Goal: Answer question/provide support

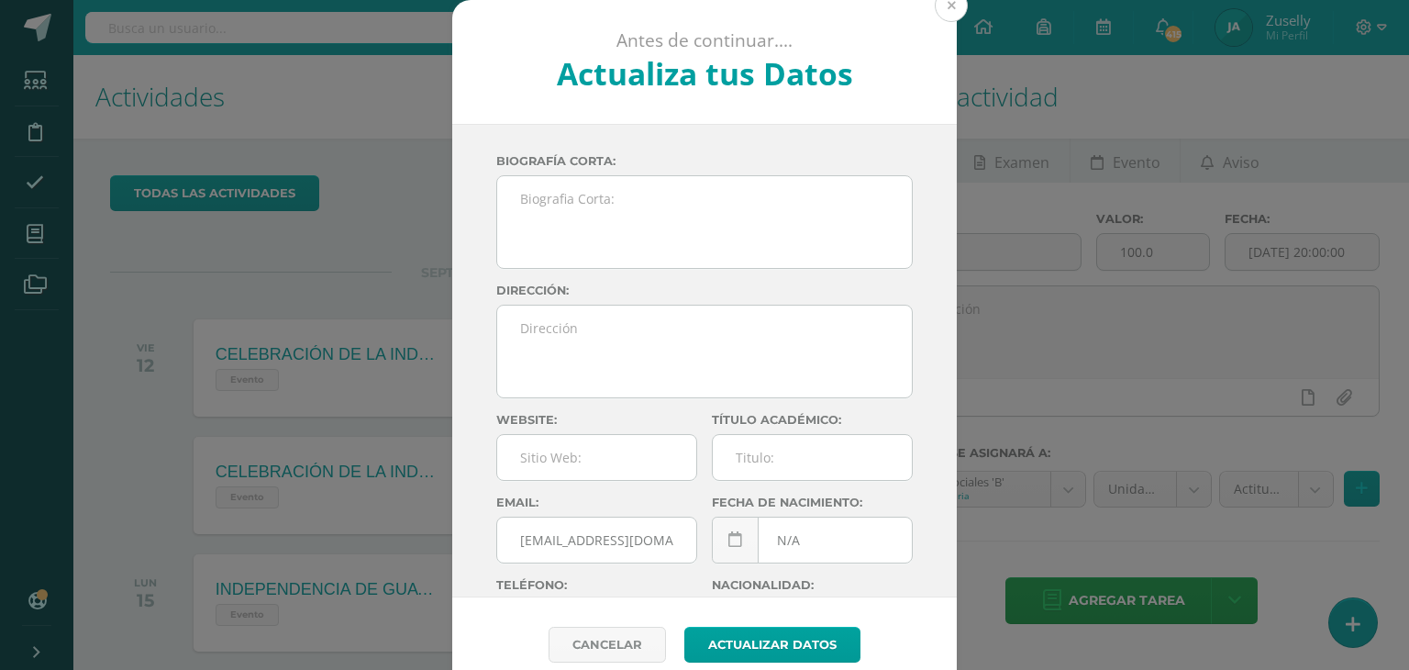
click at [954, 12] on button at bounding box center [951, 5] width 33 height 33
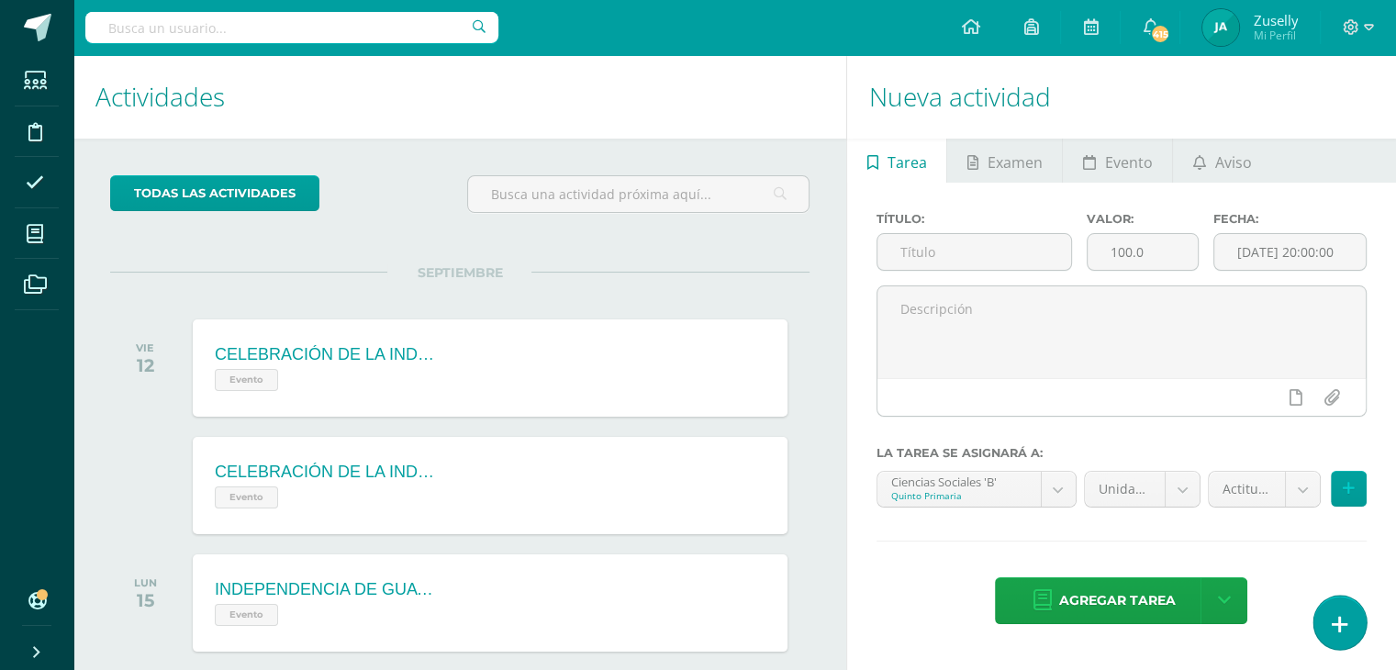
click at [1353, 621] on link at bounding box center [1339, 622] width 52 height 53
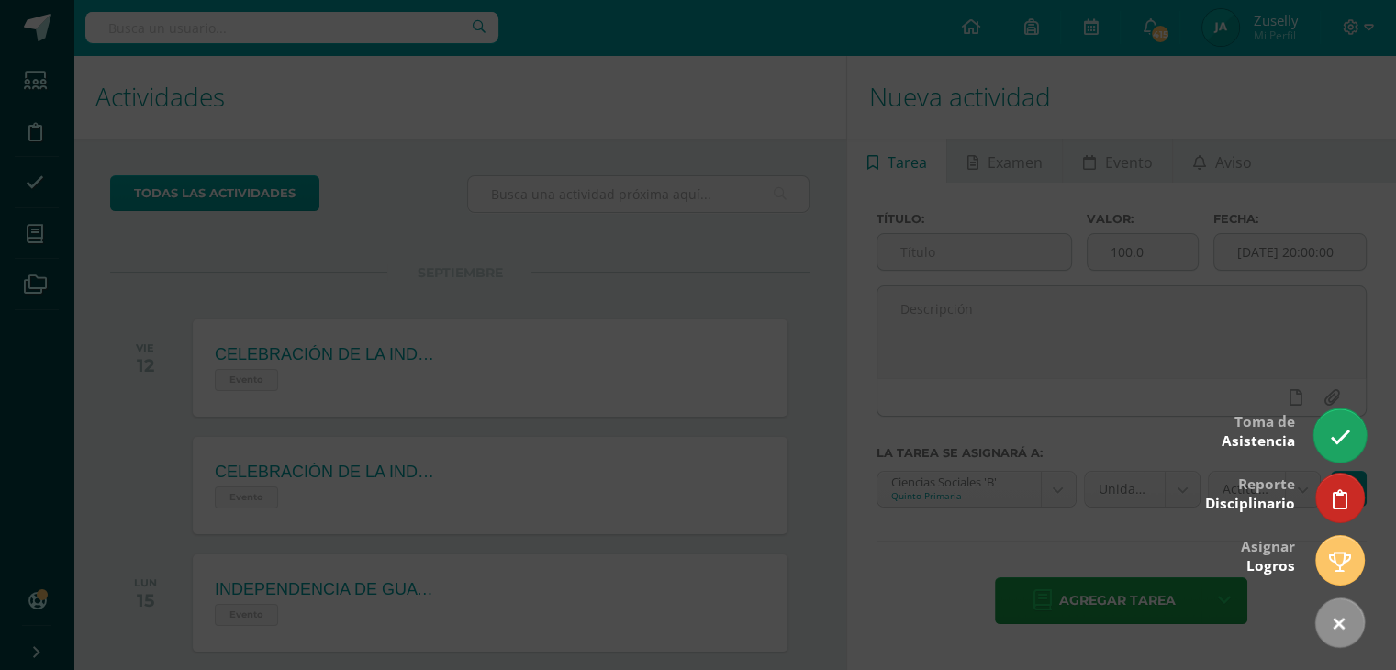
click at [1336, 444] on icon at bounding box center [1339, 437] width 21 height 21
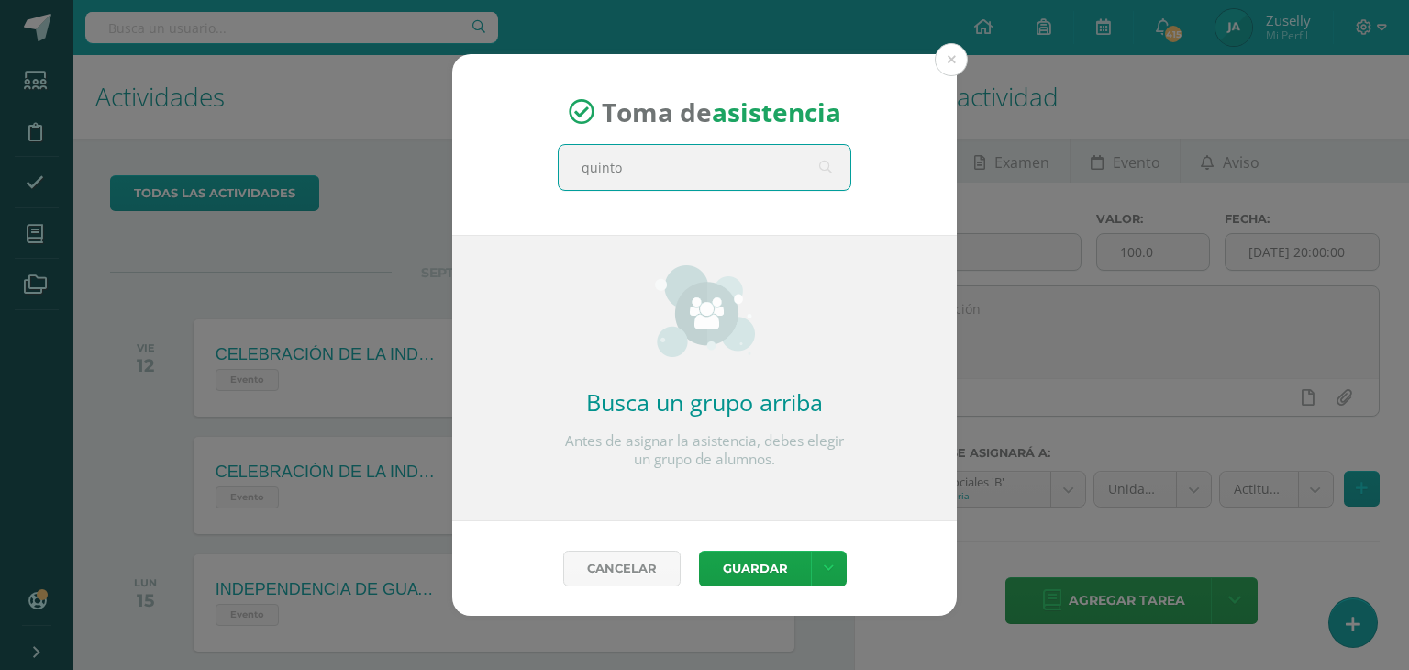
type input "quinto b"
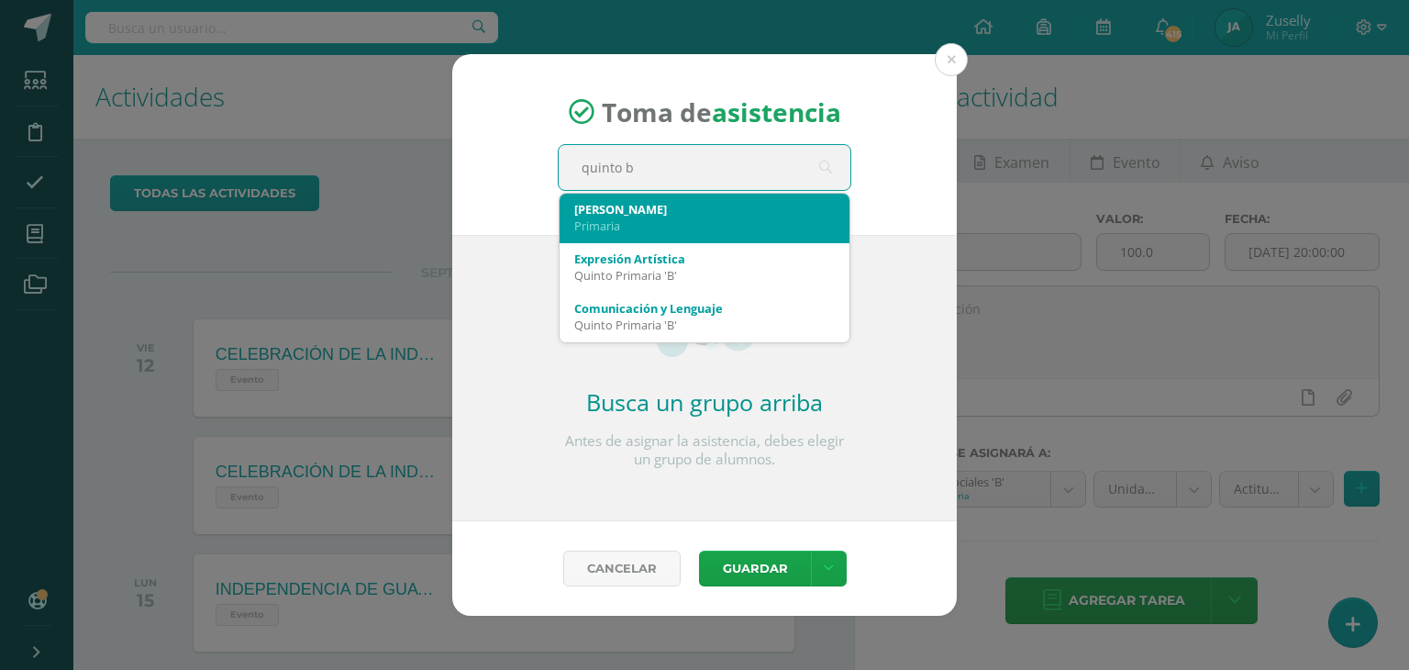
click at [662, 203] on div "Quinto B" at bounding box center [704, 209] width 261 height 17
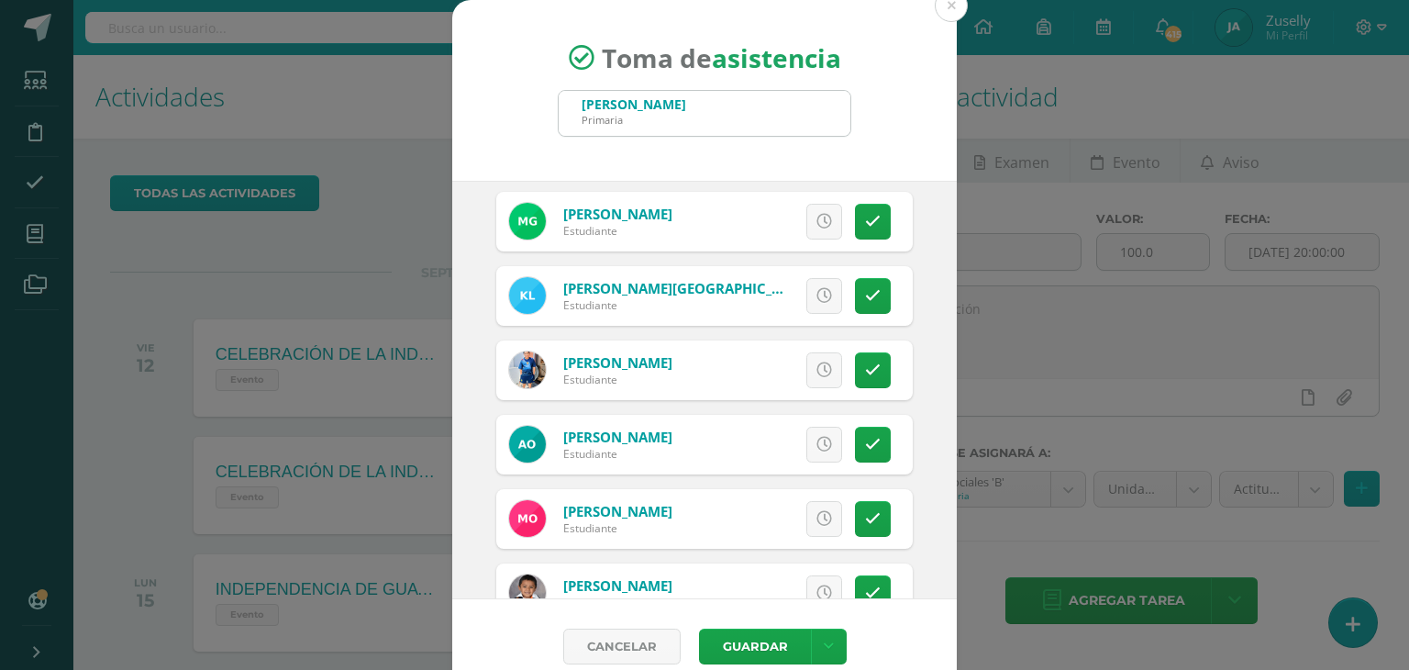
scroll to position [392, 0]
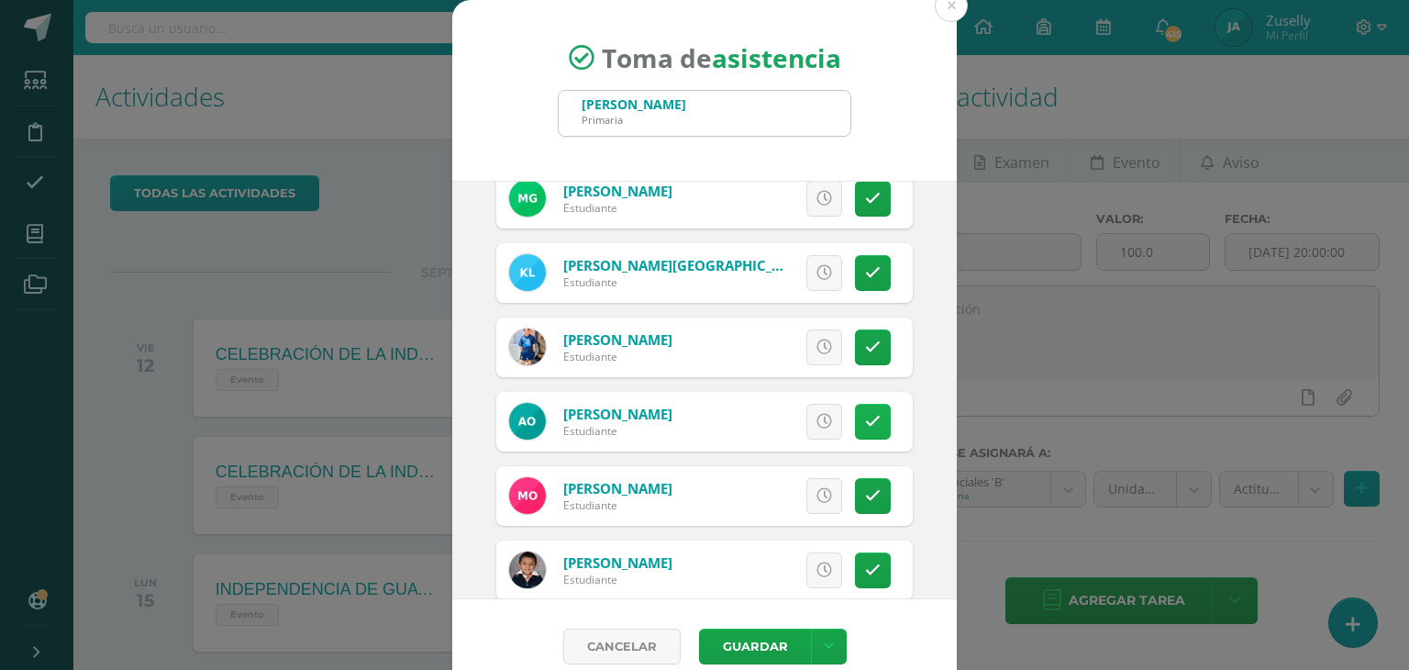
click at [864, 424] on link at bounding box center [873, 422] width 36 height 36
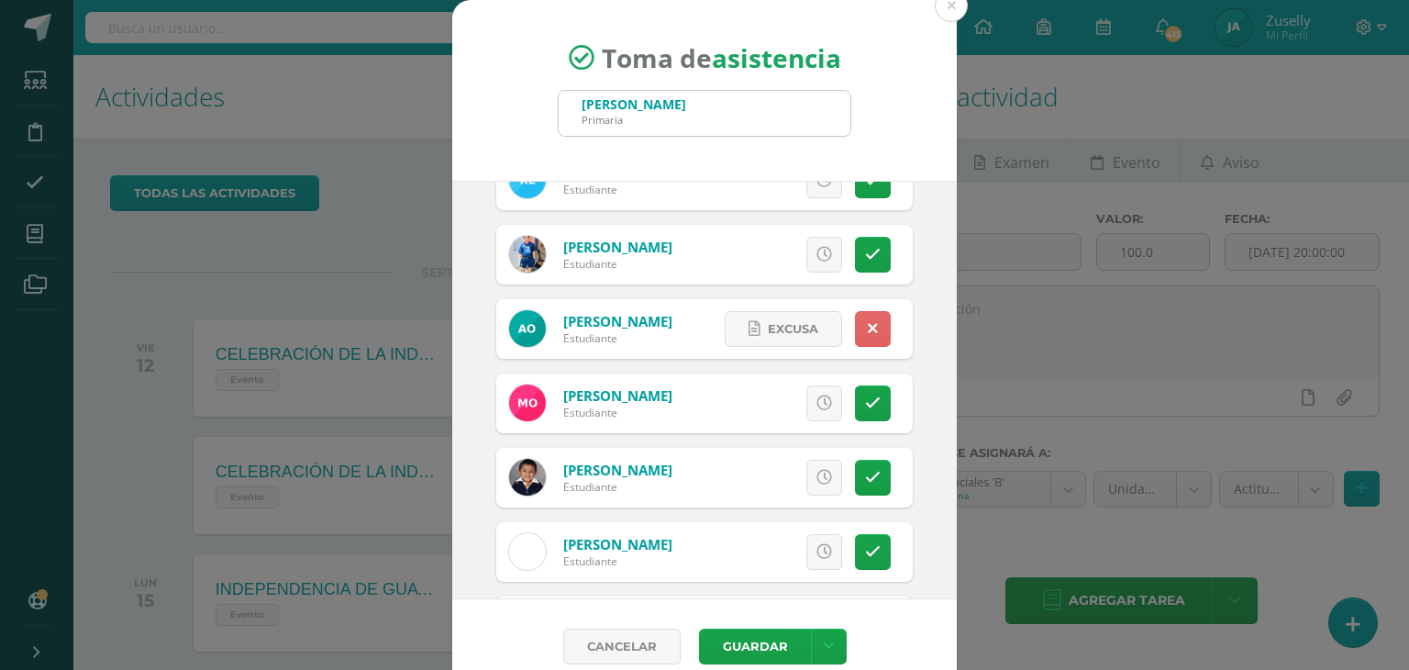
scroll to position [516, 0]
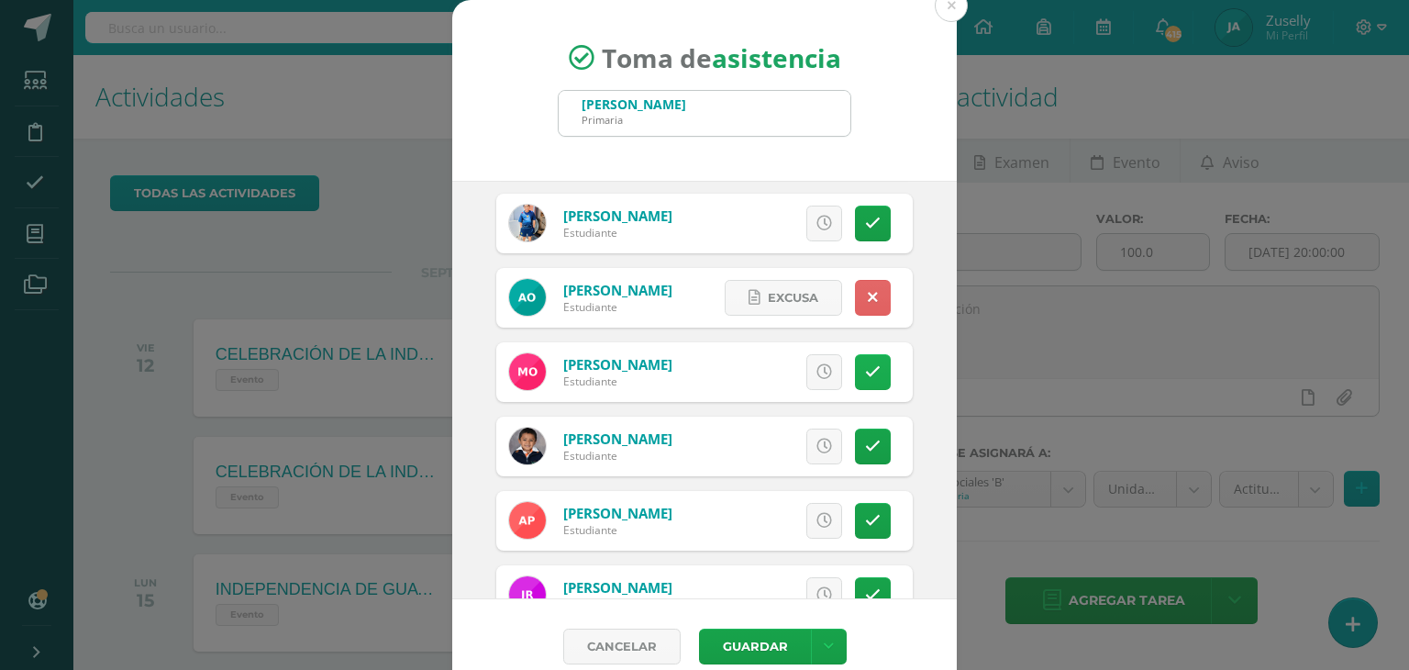
click at [859, 375] on link at bounding box center [873, 372] width 36 height 36
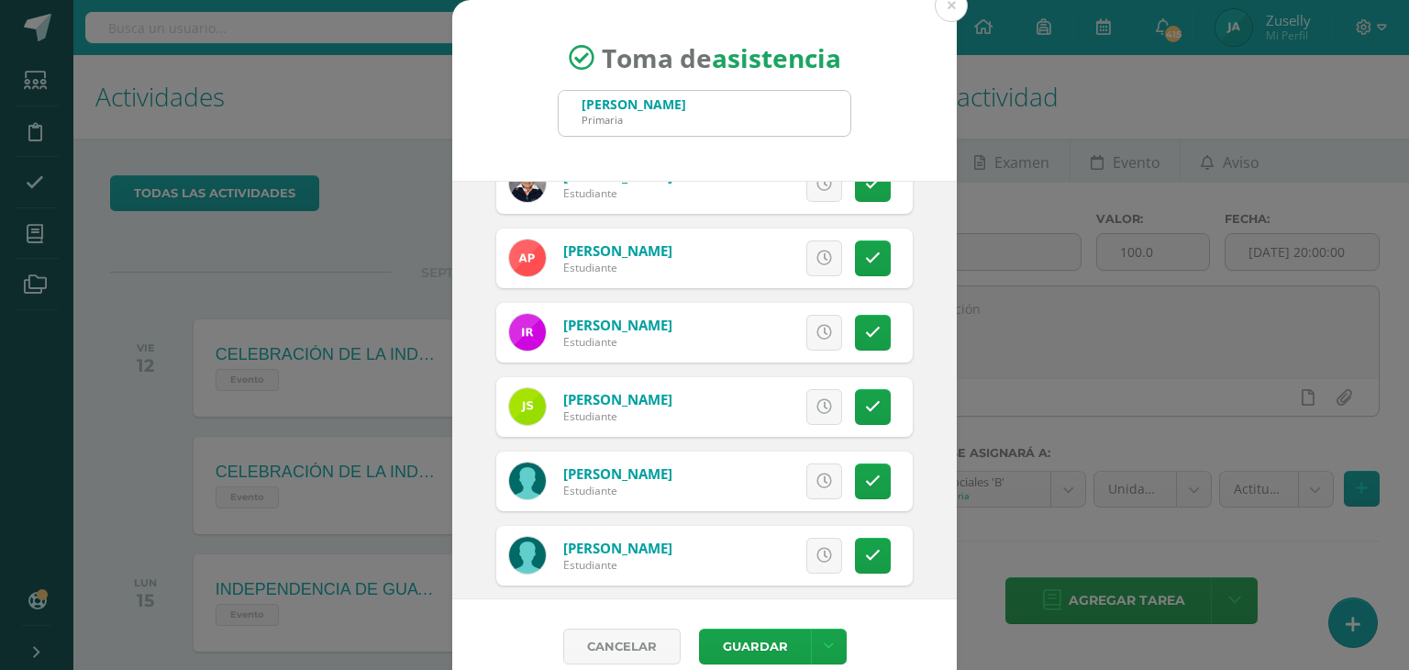
scroll to position [794, 0]
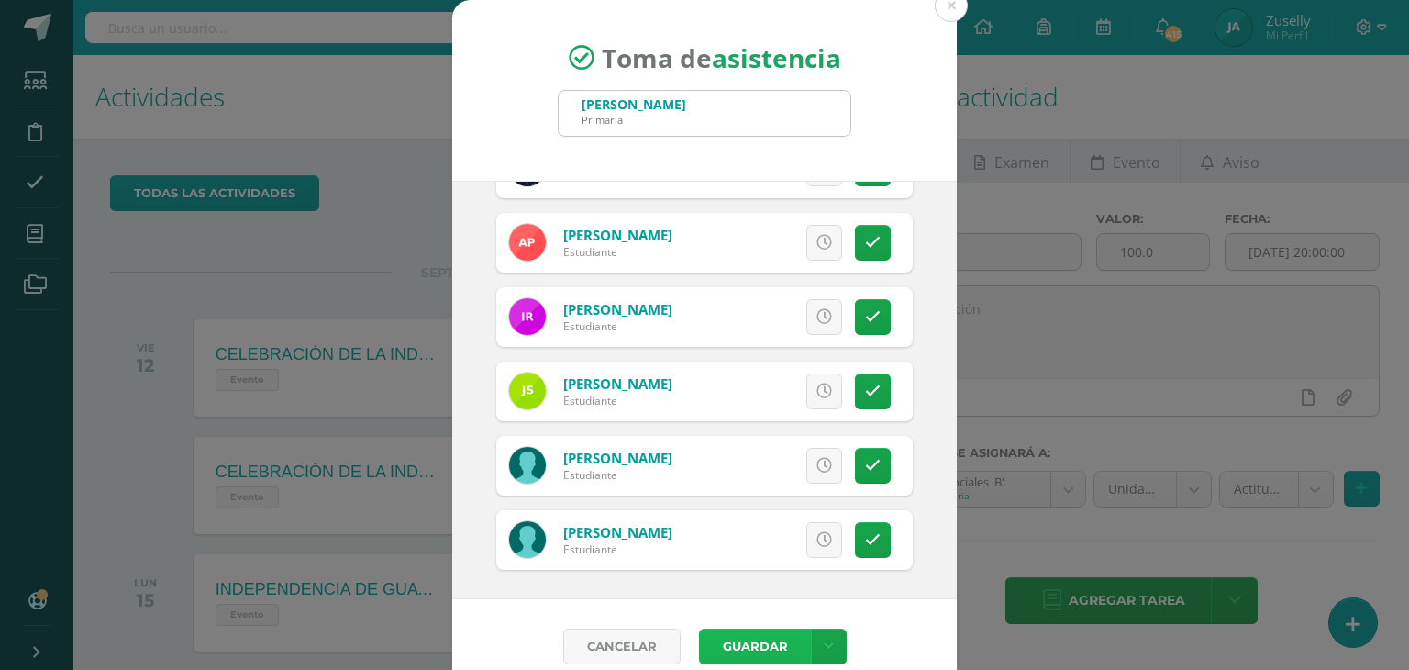
click at [758, 638] on button "Guardar" at bounding box center [755, 647] width 112 height 36
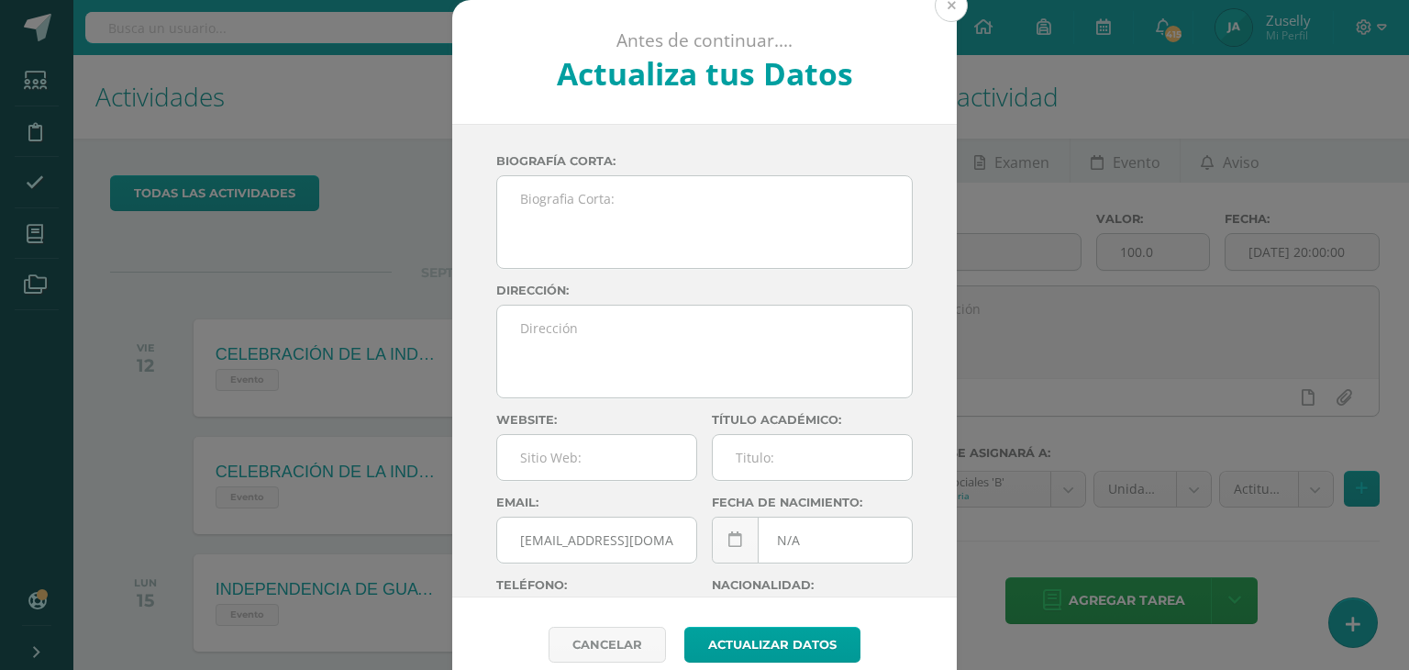
click at [950, 5] on button at bounding box center [951, 5] width 33 height 33
